Goal: Information Seeking & Learning: Learn about a topic

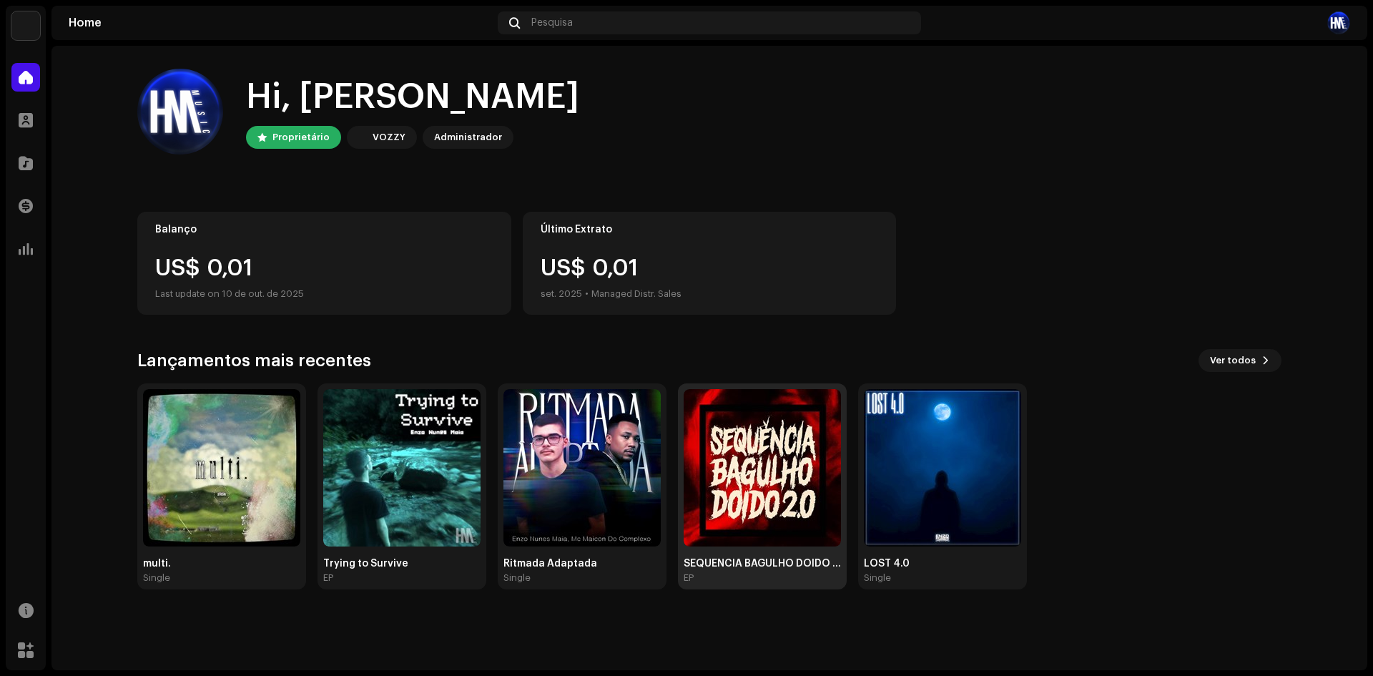
click at [843, 482] on div "SEQUENCIA BAGULHO DOIDO 2.0 EP" at bounding box center [762, 486] width 169 height 206
click at [827, 581] on div "EP" at bounding box center [762, 577] width 157 height 11
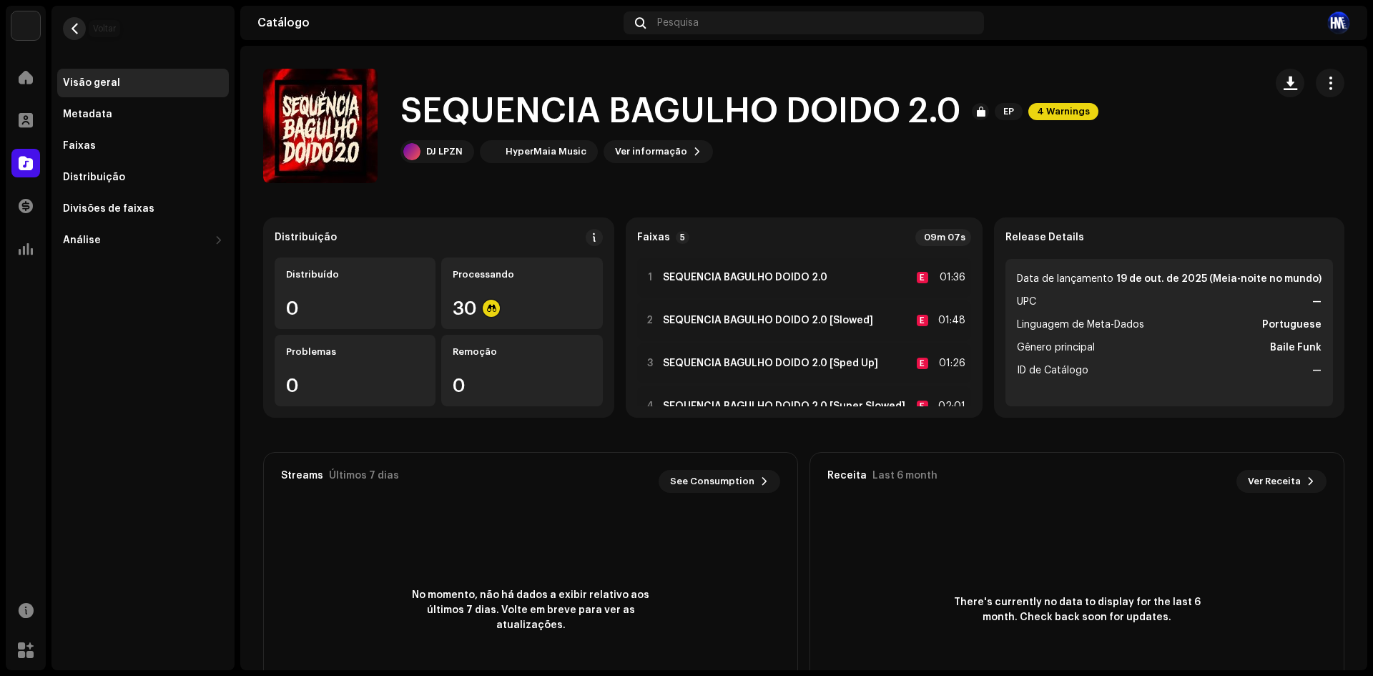
click at [79, 29] on button "button" at bounding box center [74, 28] width 23 height 23
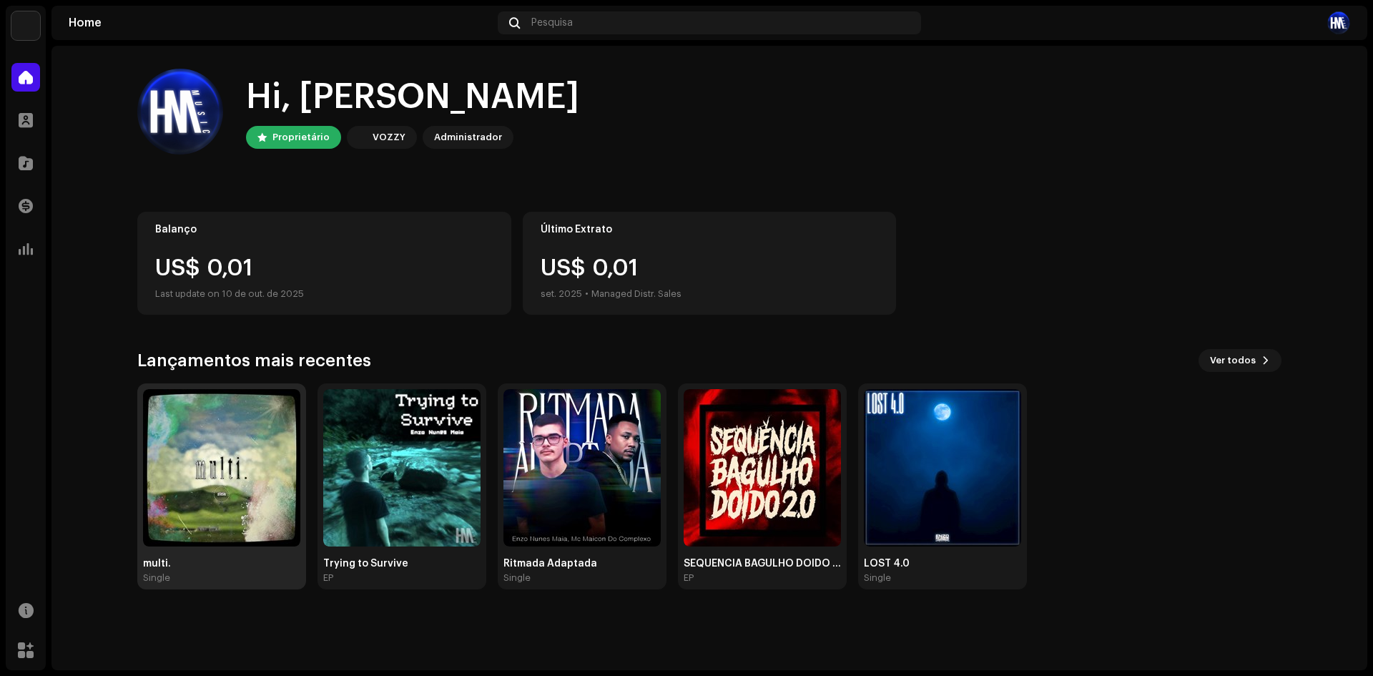
click at [220, 463] on img at bounding box center [221, 467] width 157 height 157
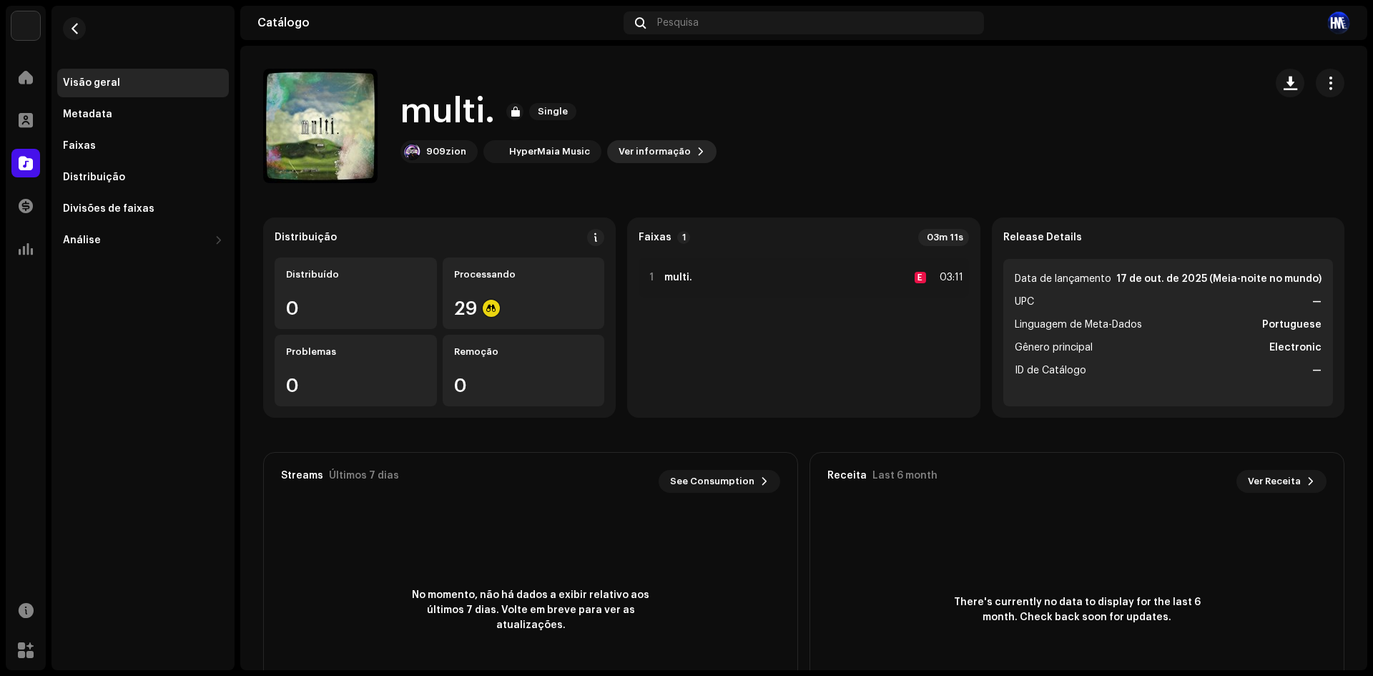
click at [626, 151] on span "Ver informação" at bounding box center [655, 151] width 72 height 29
click at [1090, 198] on div "multi. 3048349 Metadata Distribuição Linguagem de Meta-Dados Portuguese Título …" at bounding box center [686, 338] width 1373 height 676
